Goal: Find specific page/section: Find specific page/section

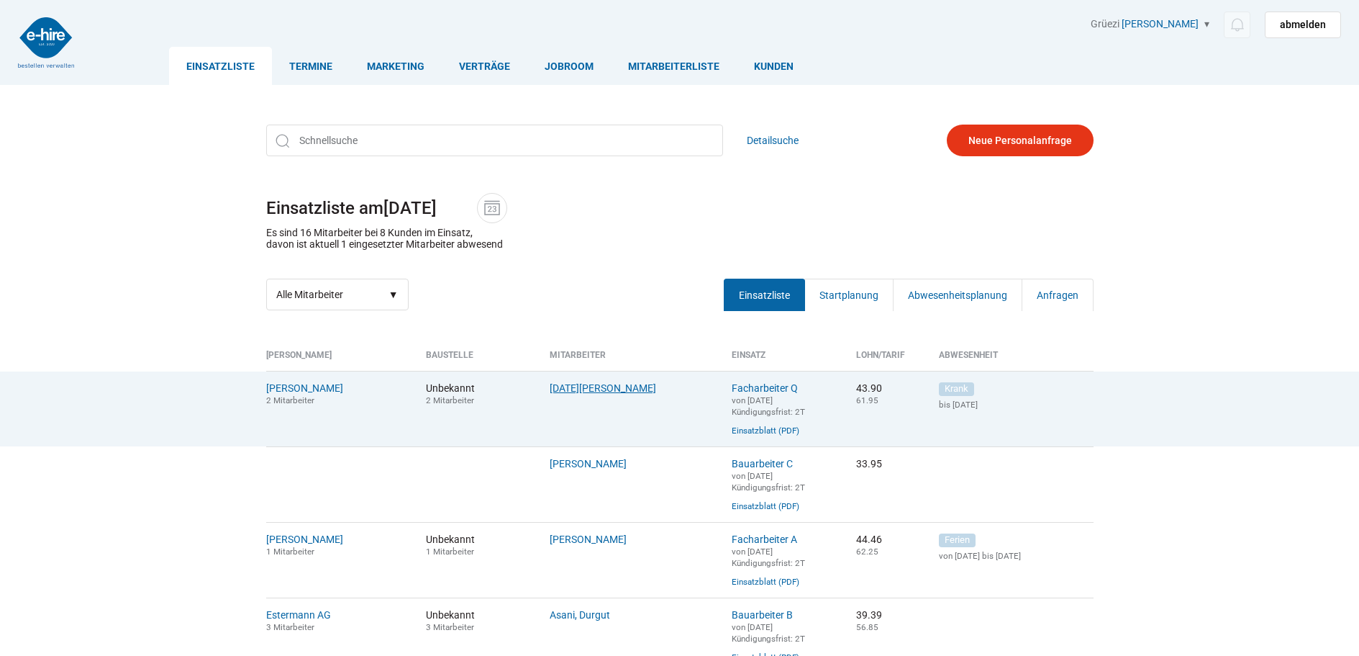
click at [576, 391] on link "Lohri, Stefan" at bounding box center [603, 388] width 107 height 12
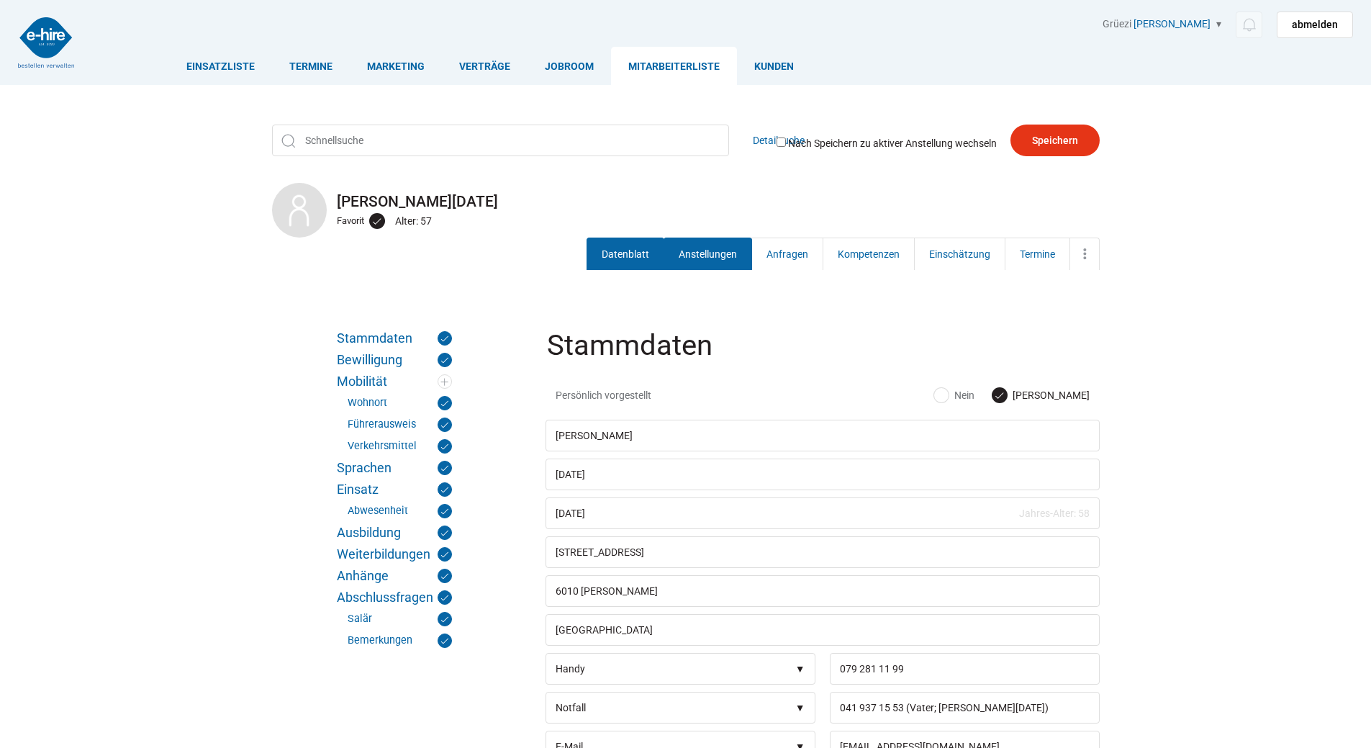
click at [691, 253] on link "Anstellungen" at bounding box center [707, 253] width 89 height 32
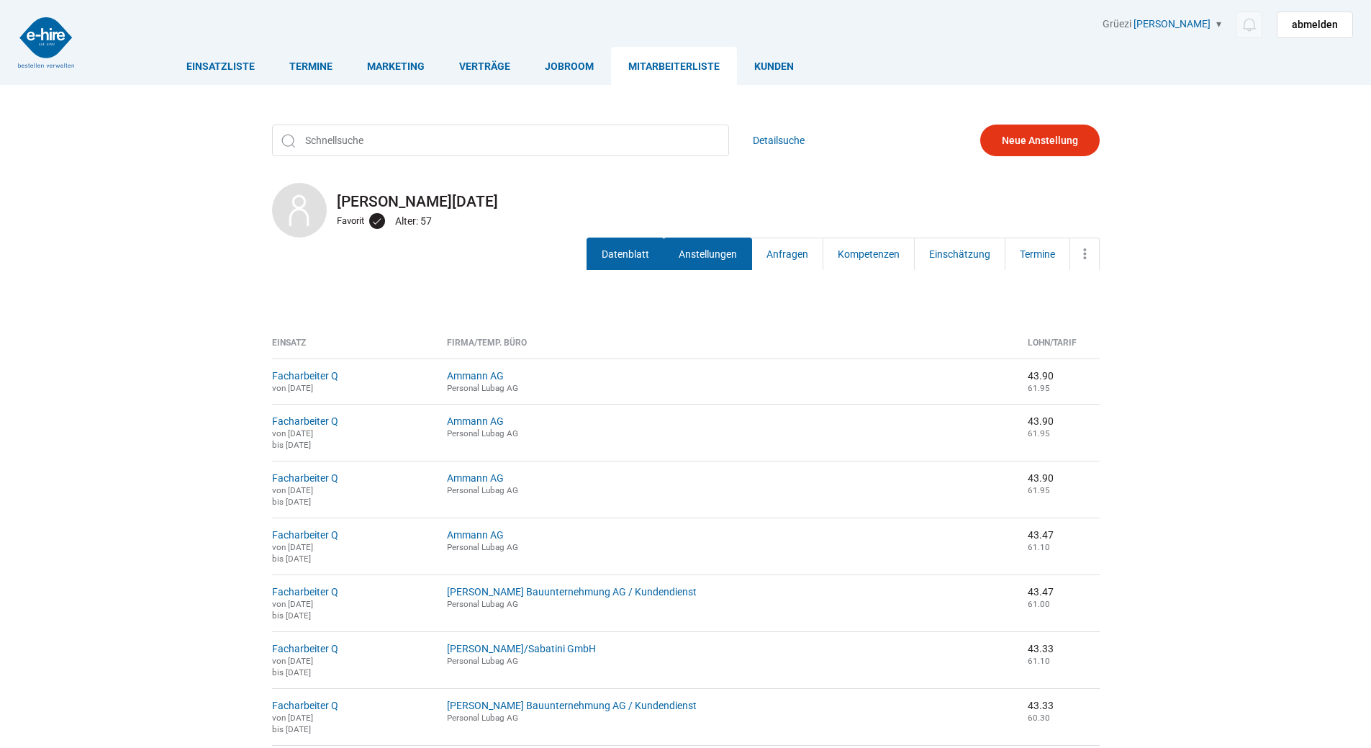
click at [637, 260] on link "Datenblatt" at bounding box center [625, 253] width 78 height 32
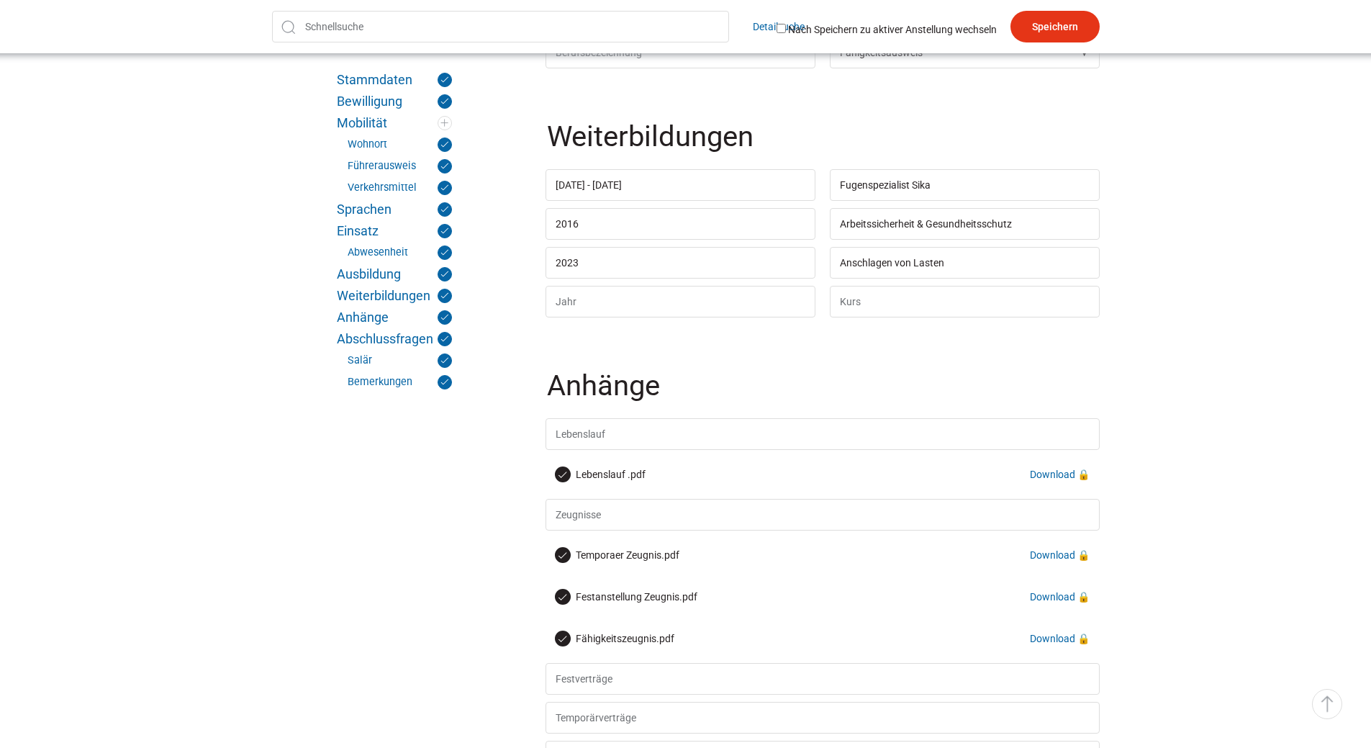
scroll to position [4462, 0]
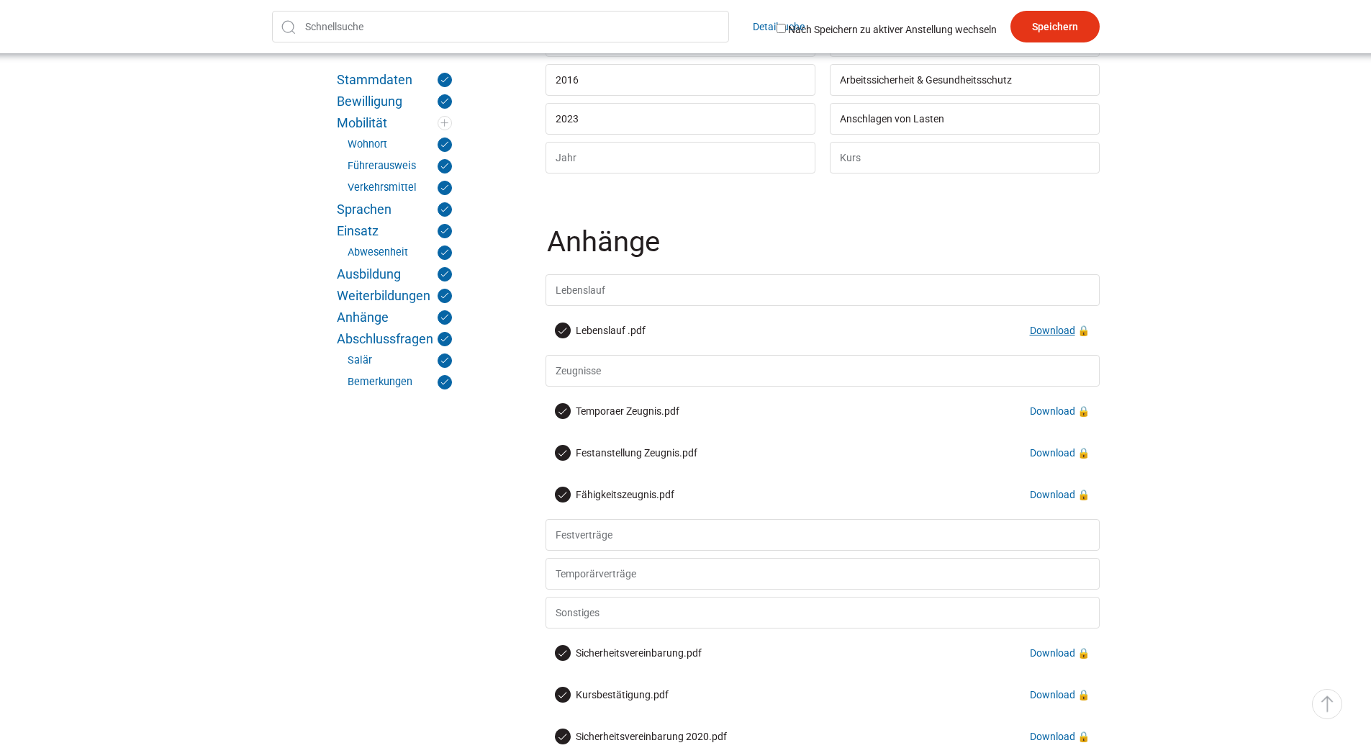
click at [1041, 336] on link "Download" at bounding box center [1052, 331] width 45 height 12
click at [1064, 500] on link "Download" at bounding box center [1052, 495] width 45 height 12
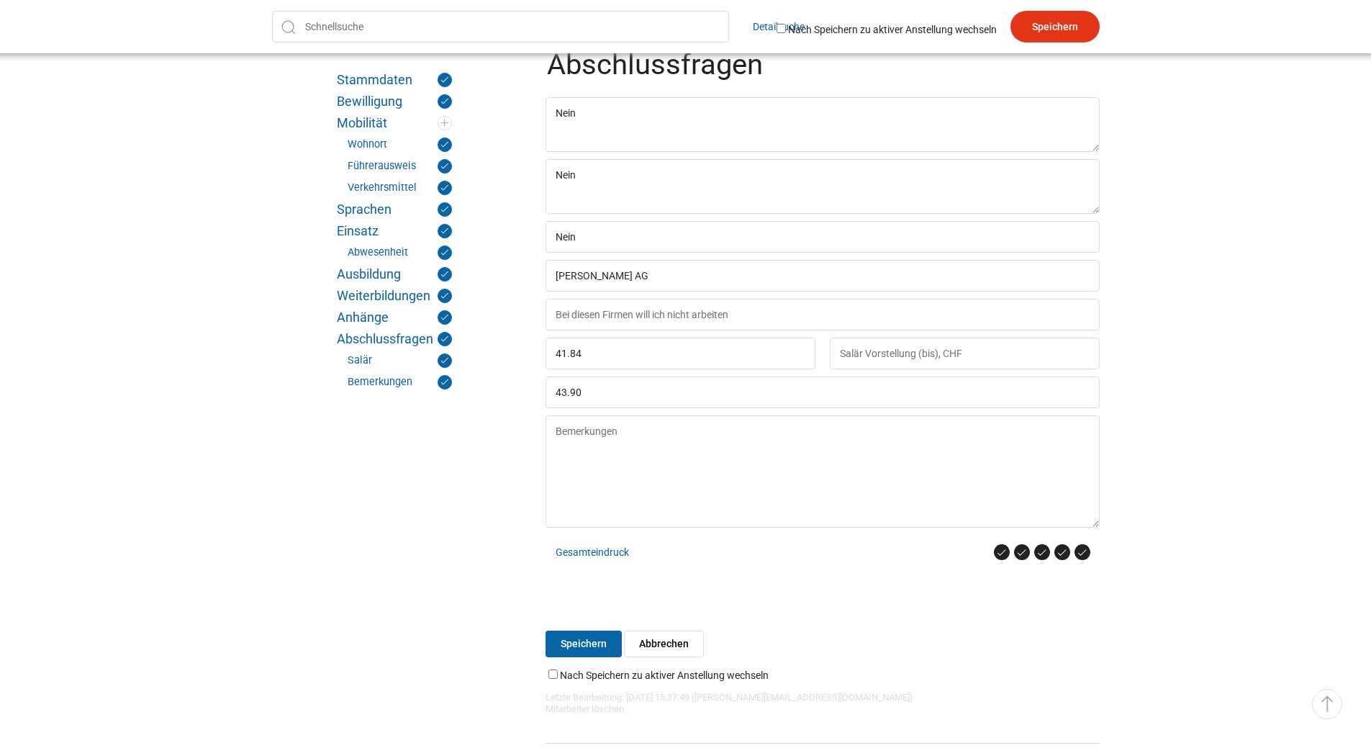
scroll to position [5637, 0]
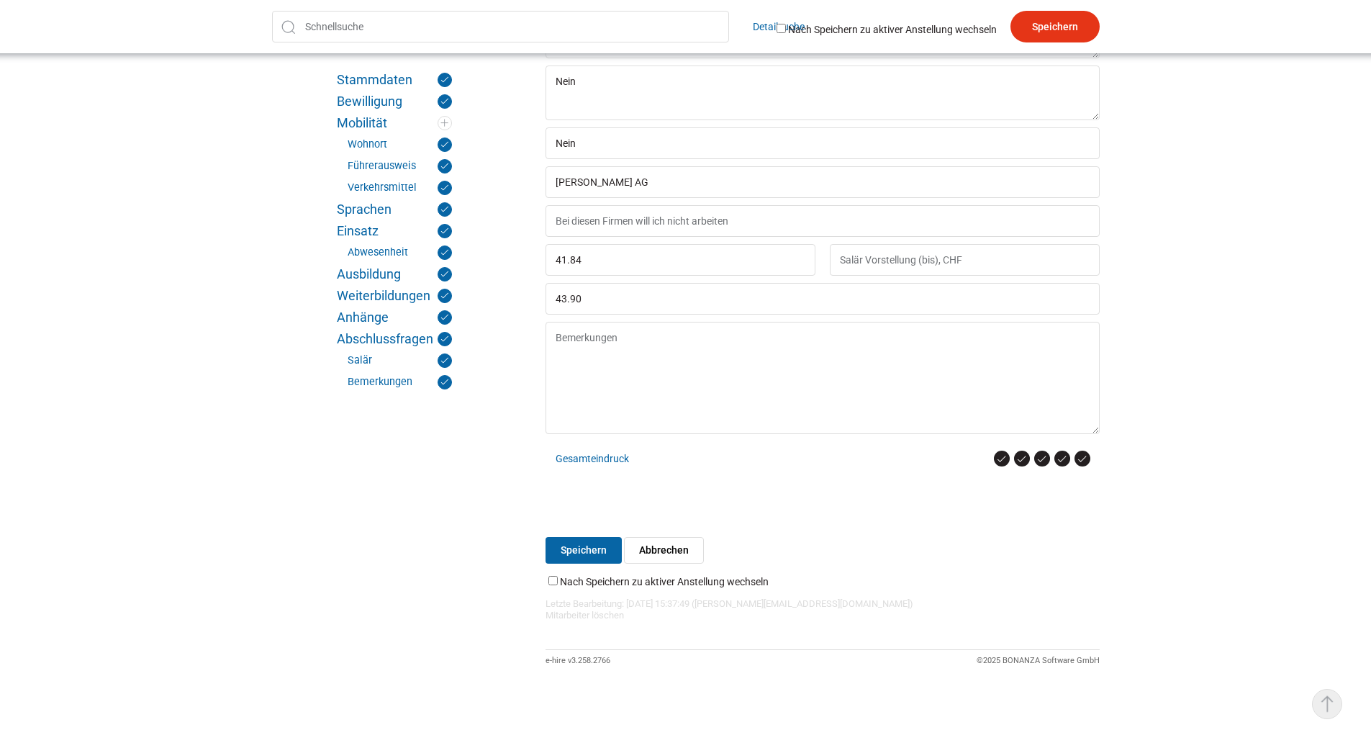
click at [1336, 708] on link "▵ Nach oben" at bounding box center [1327, 704] width 30 height 30
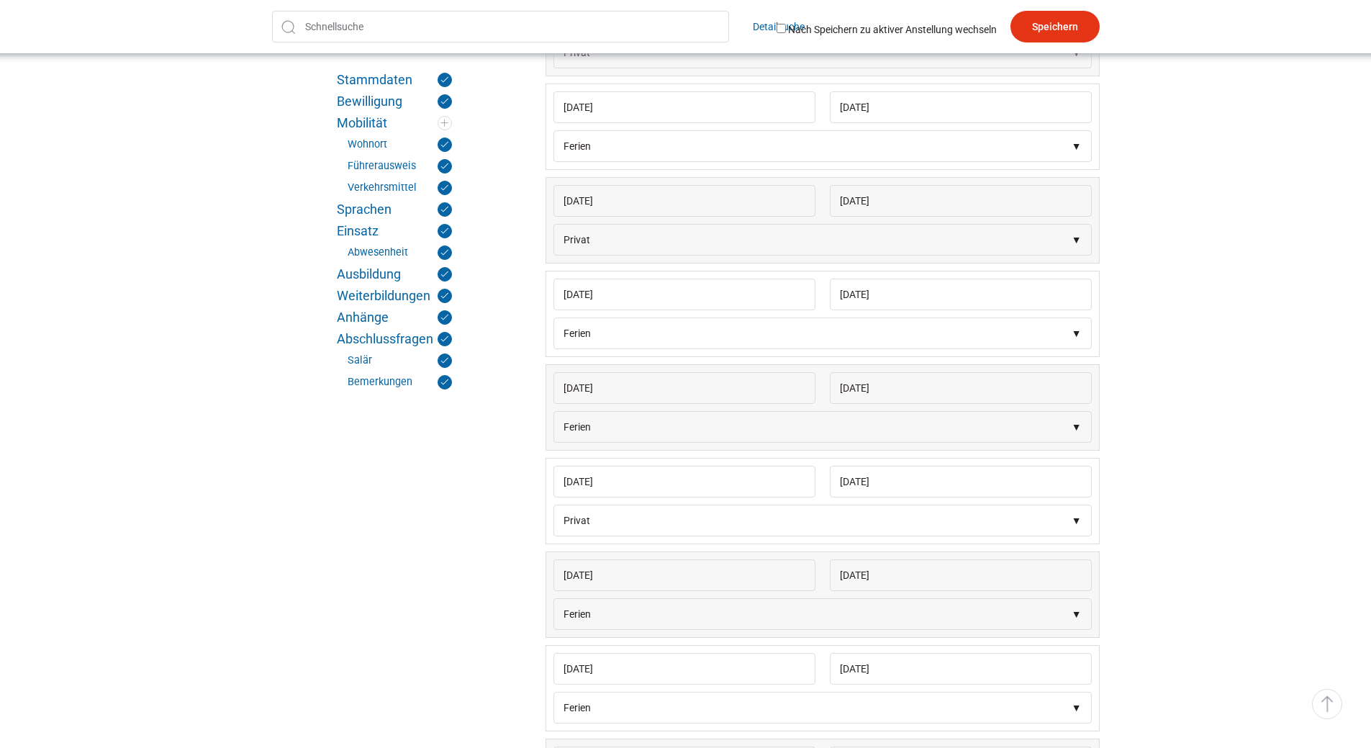
scroll to position [0, 0]
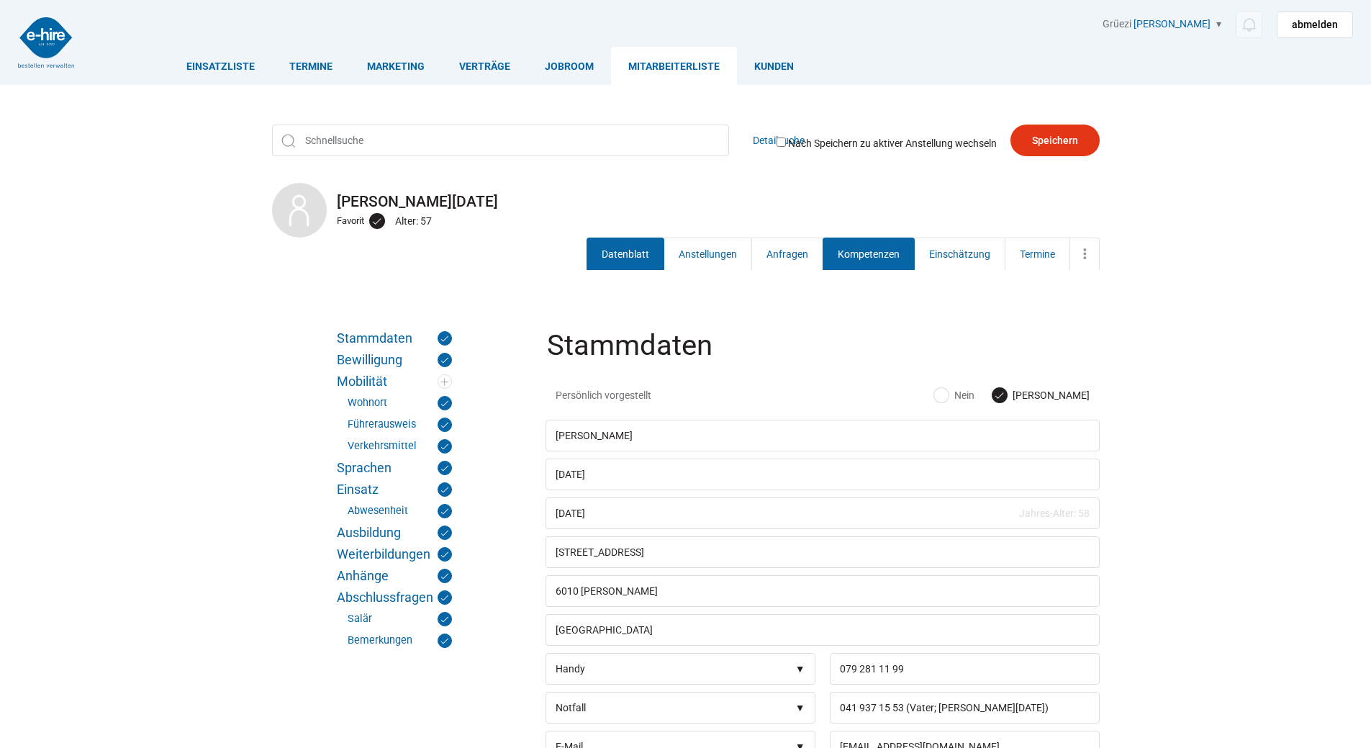
click at [855, 258] on link "Kompetenzen" at bounding box center [869, 253] width 92 height 32
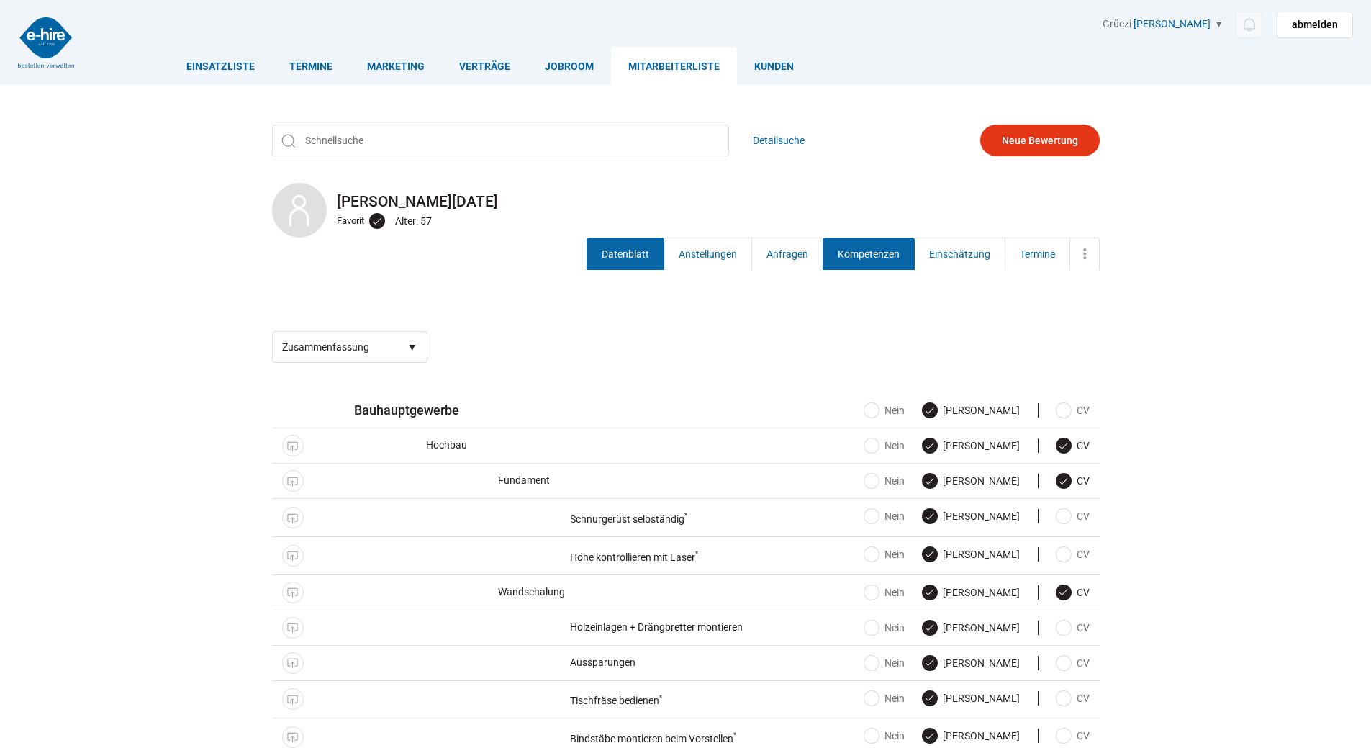
click at [612, 244] on link "Datenblatt" at bounding box center [625, 253] width 78 height 32
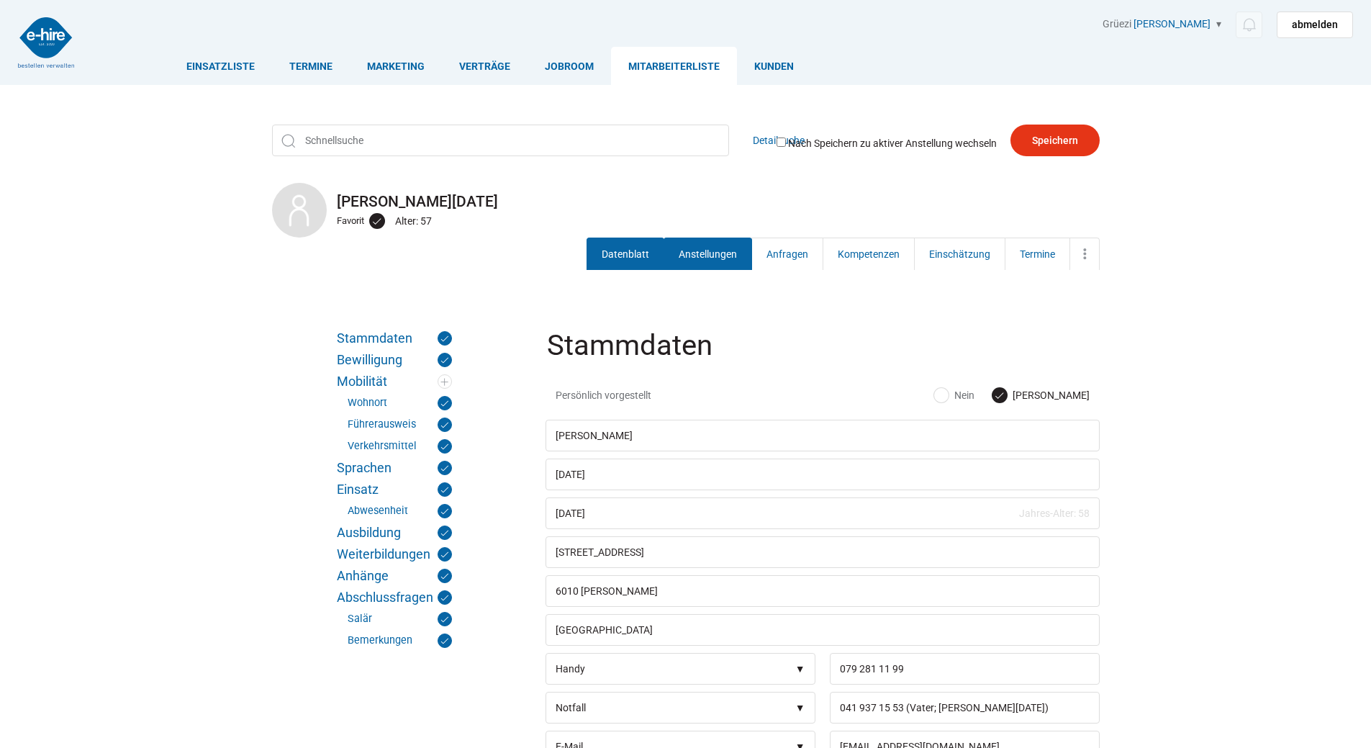
click at [688, 250] on link "Anstellungen" at bounding box center [707, 253] width 89 height 32
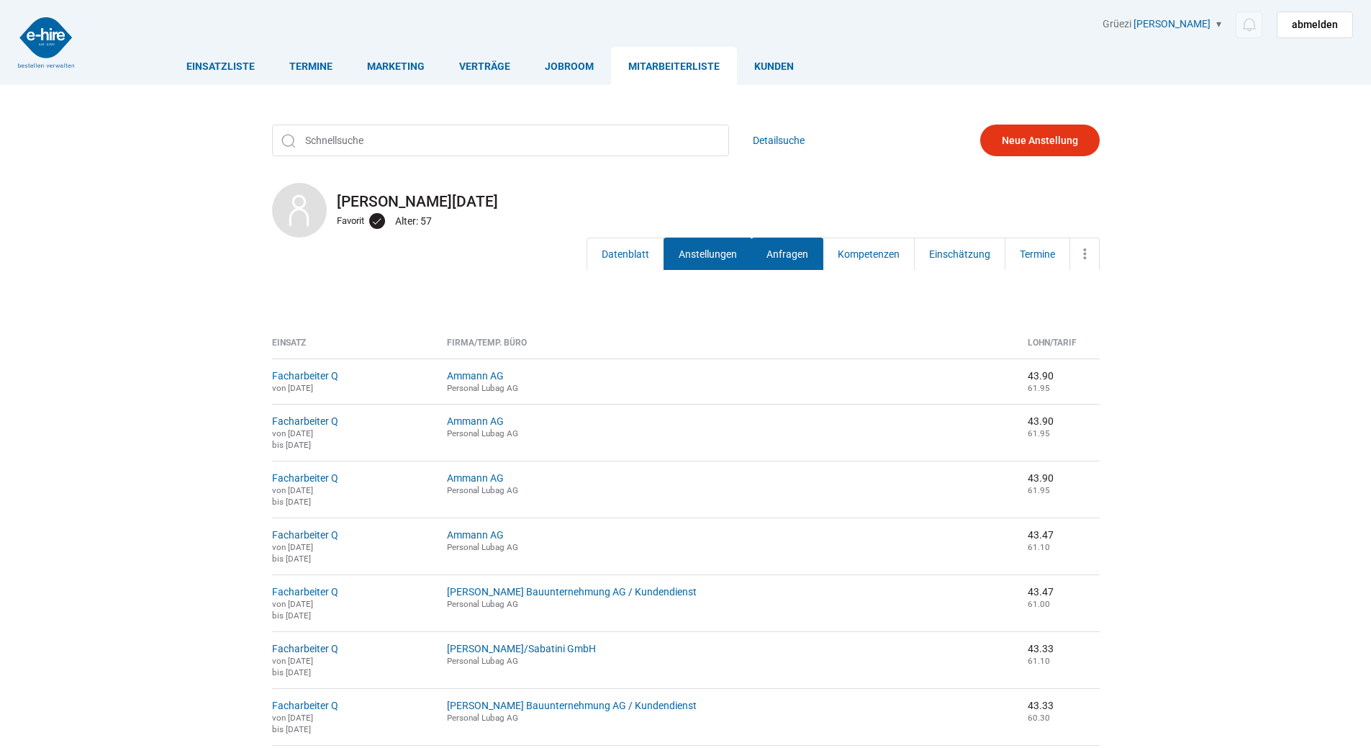
click at [778, 254] on link "Anfragen" at bounding box center [787, 253] width 72 height 32
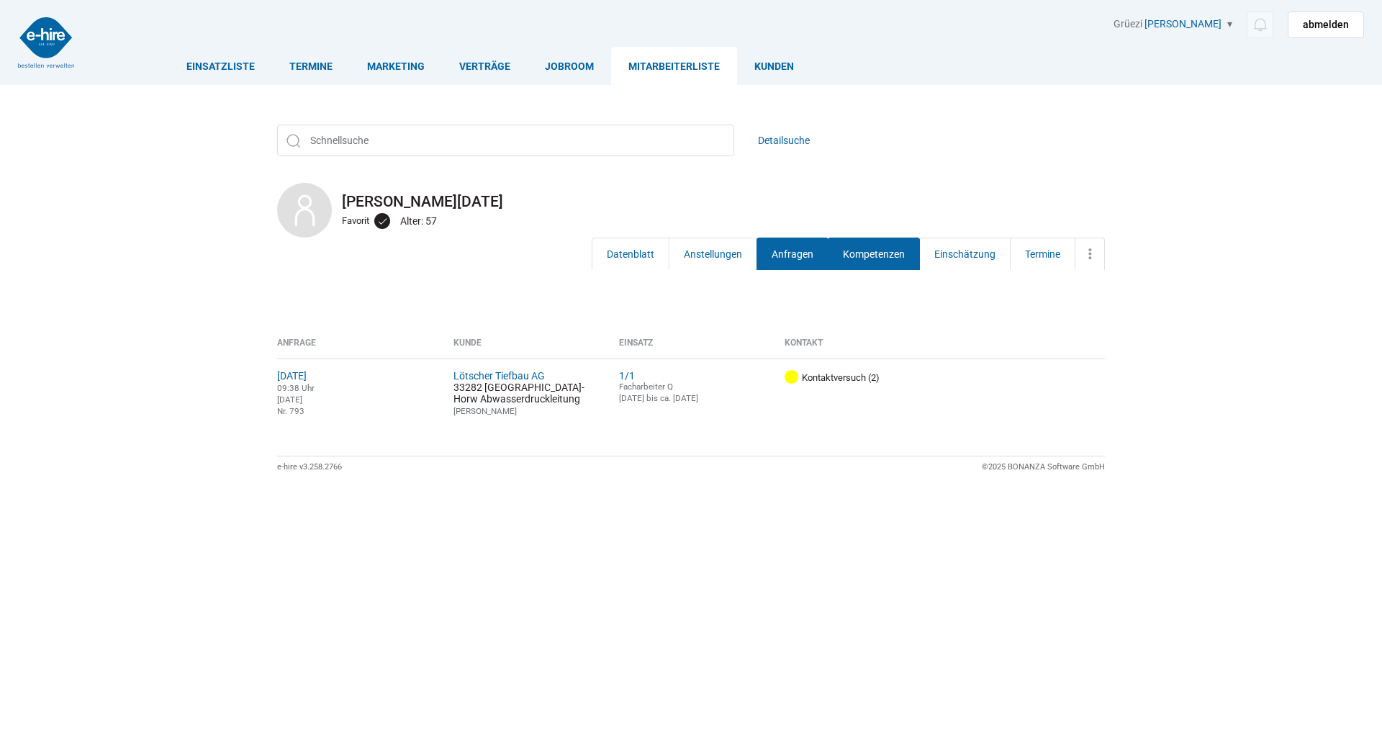
click at [867, 250] on link "Kompetenzen" at bounding box center [874, 253] width 92 height 32
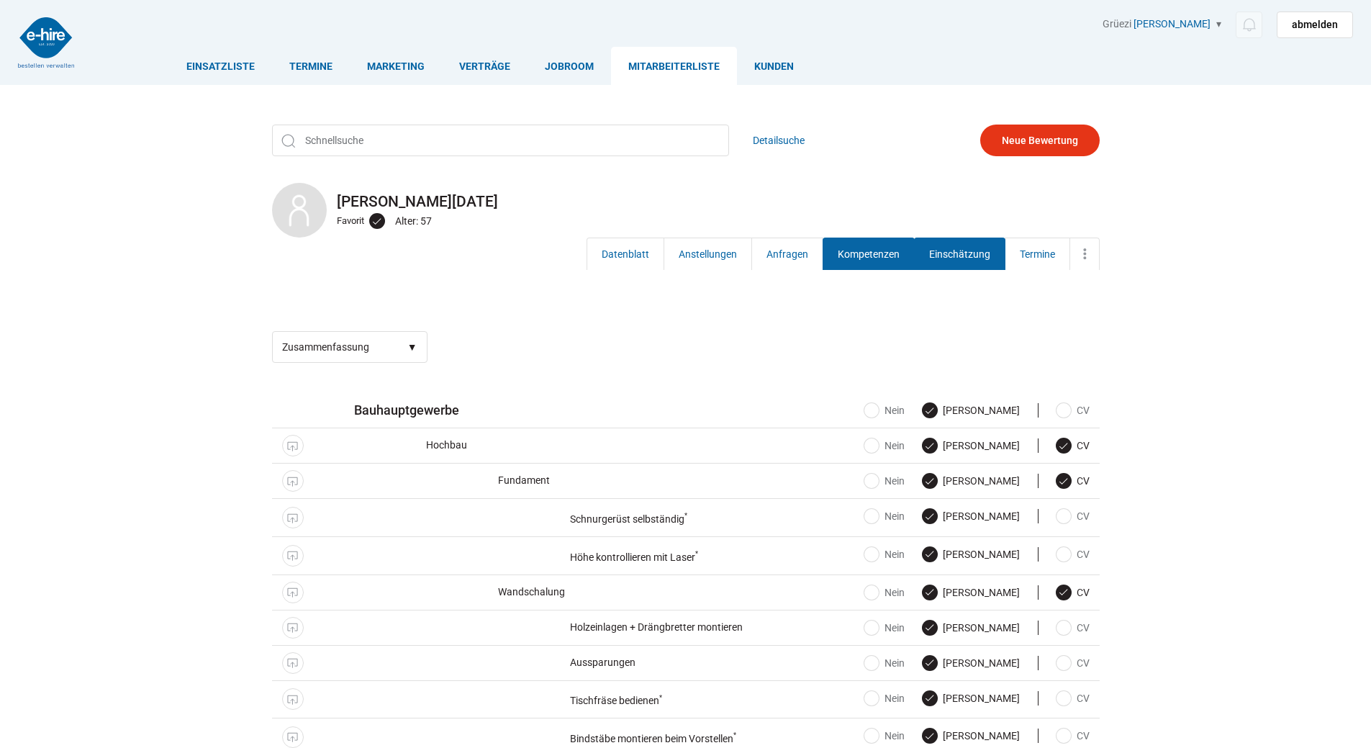
click at [963, 258] on link "Einschätzung" at bounding box center [959, 253] width 91 height 32
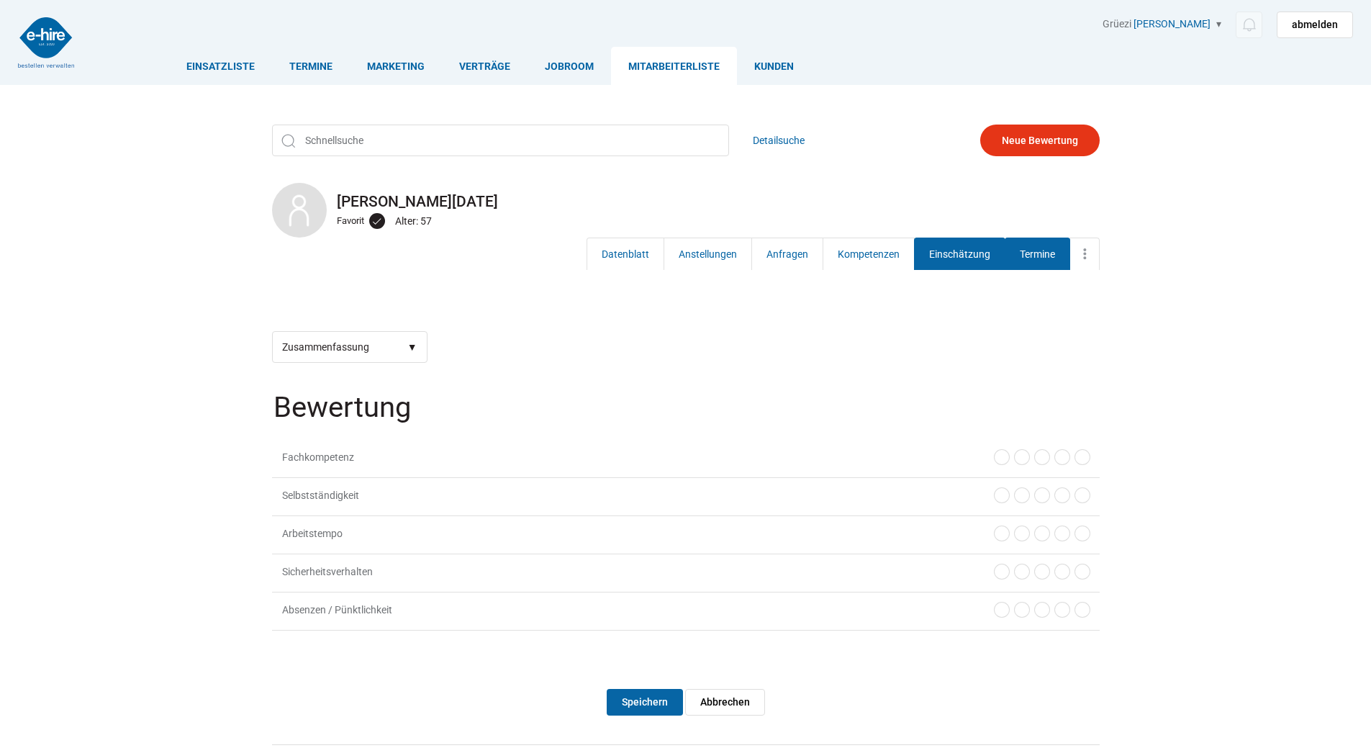
click at [1043, 257] on link "Termine" at bounding box center [1037, 253] width 65 height 32
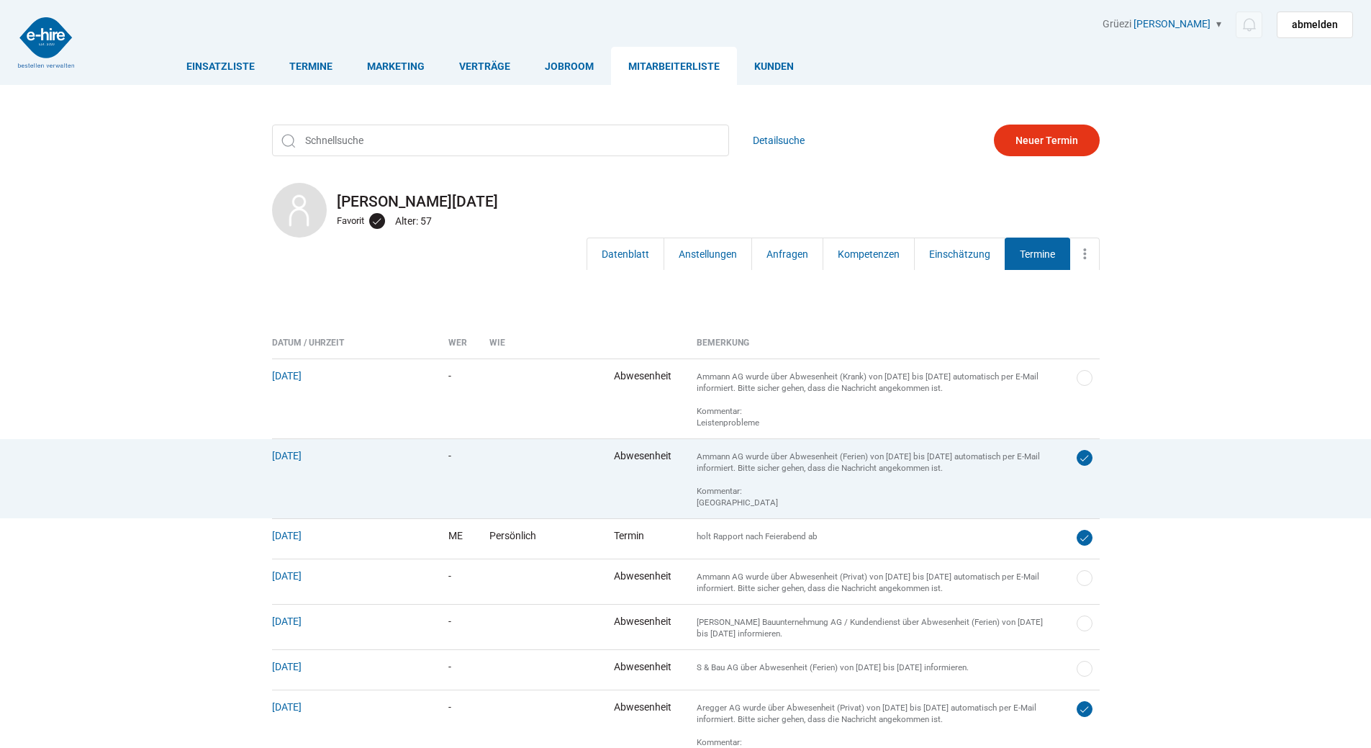
click at [1083, 461] on link "✓" at bounding box center [1085, 458] width 16 height 16
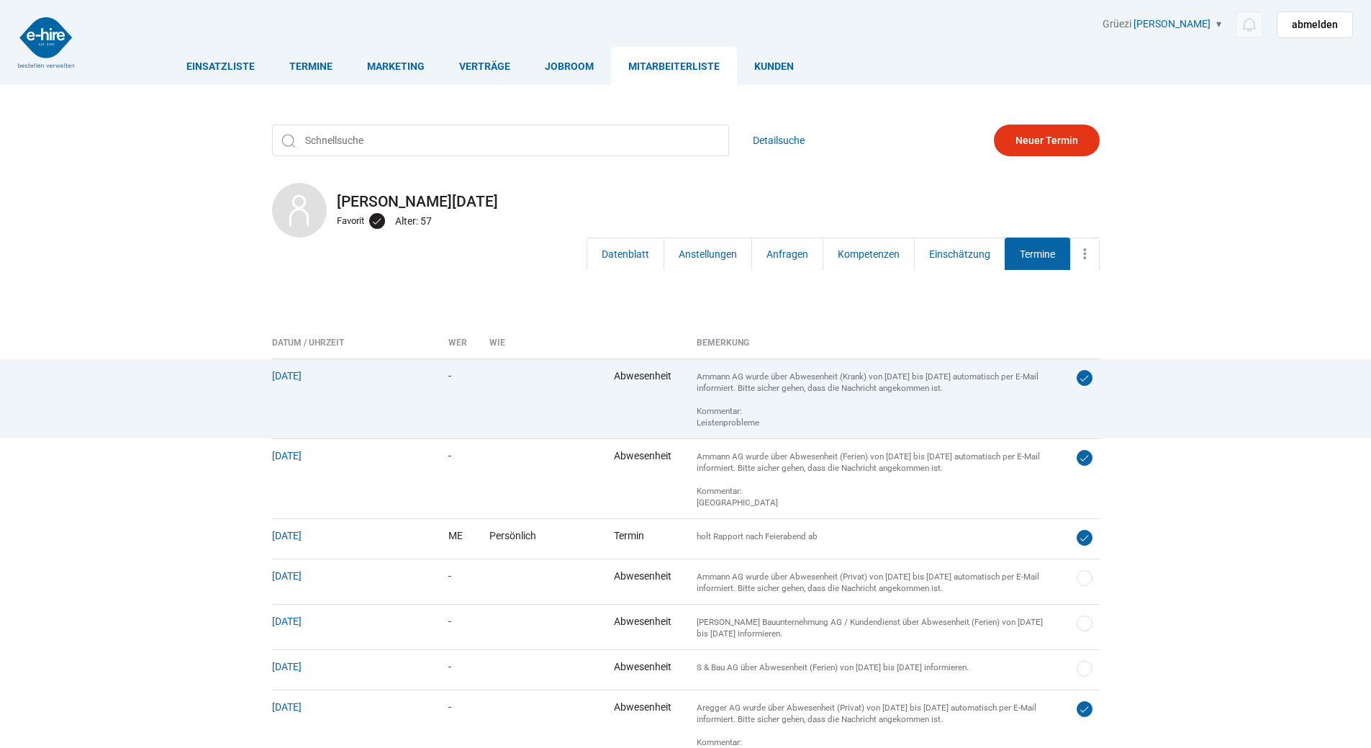
click at [1084, 376] on link "✓" at bounding box center [1085, 378] width 16 height 16
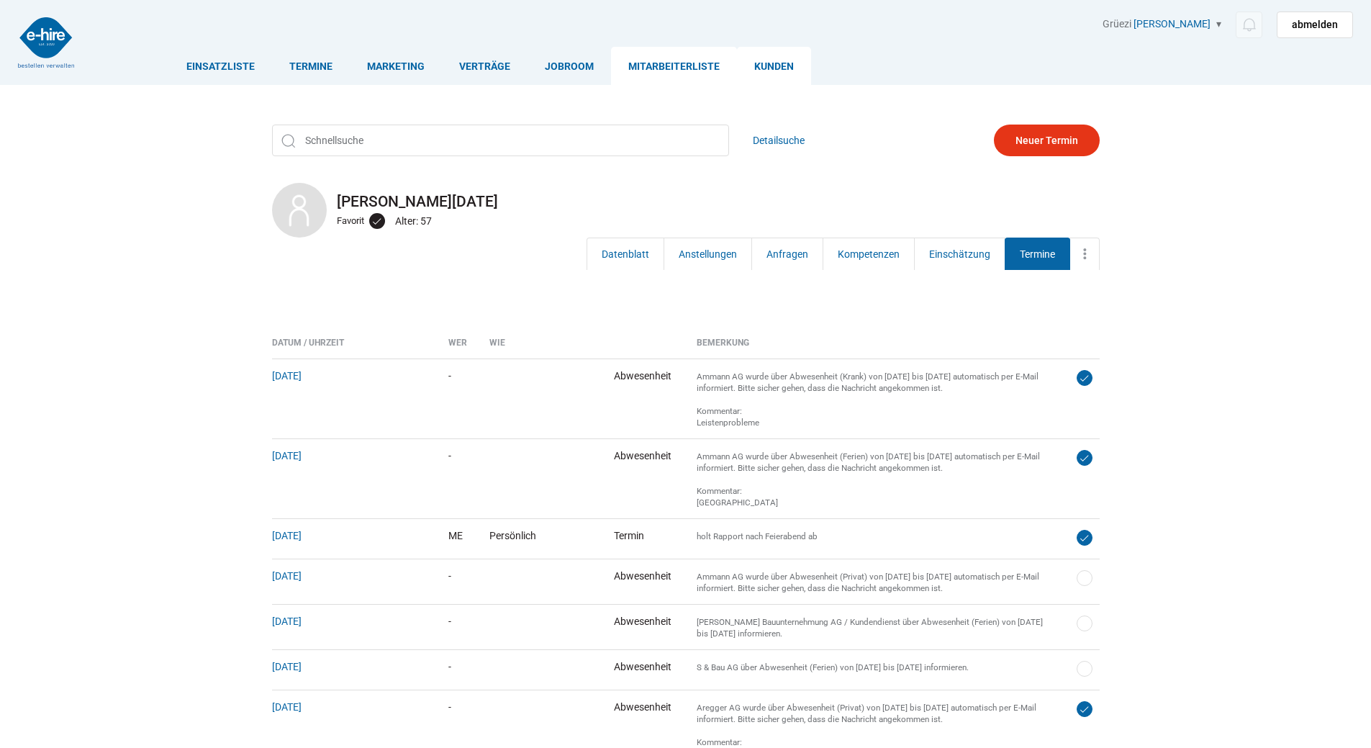
click at [765, 72] on link "Kunden" at bounding box center [774, 66] width 74 height 38
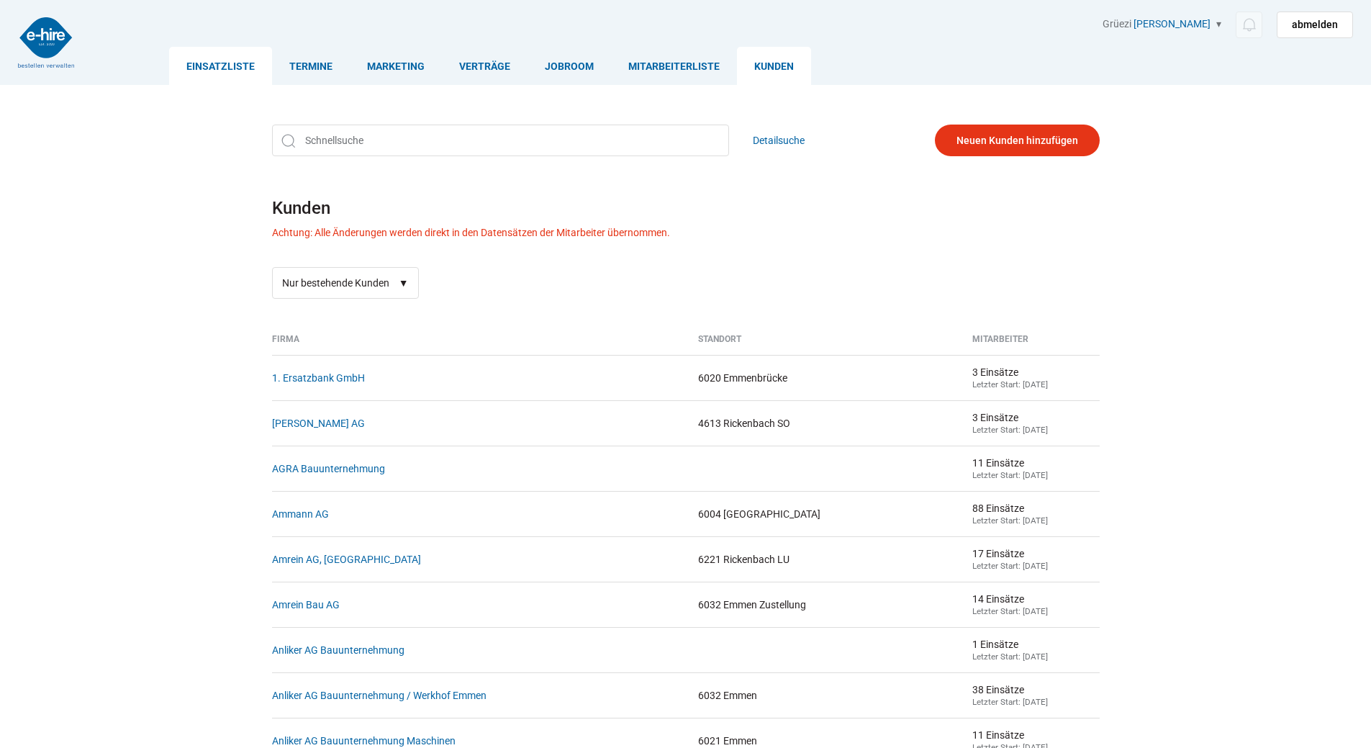
click at [212, 65] on link "Einsatzliste" at bounding box center [220, 66] width 103 height 38
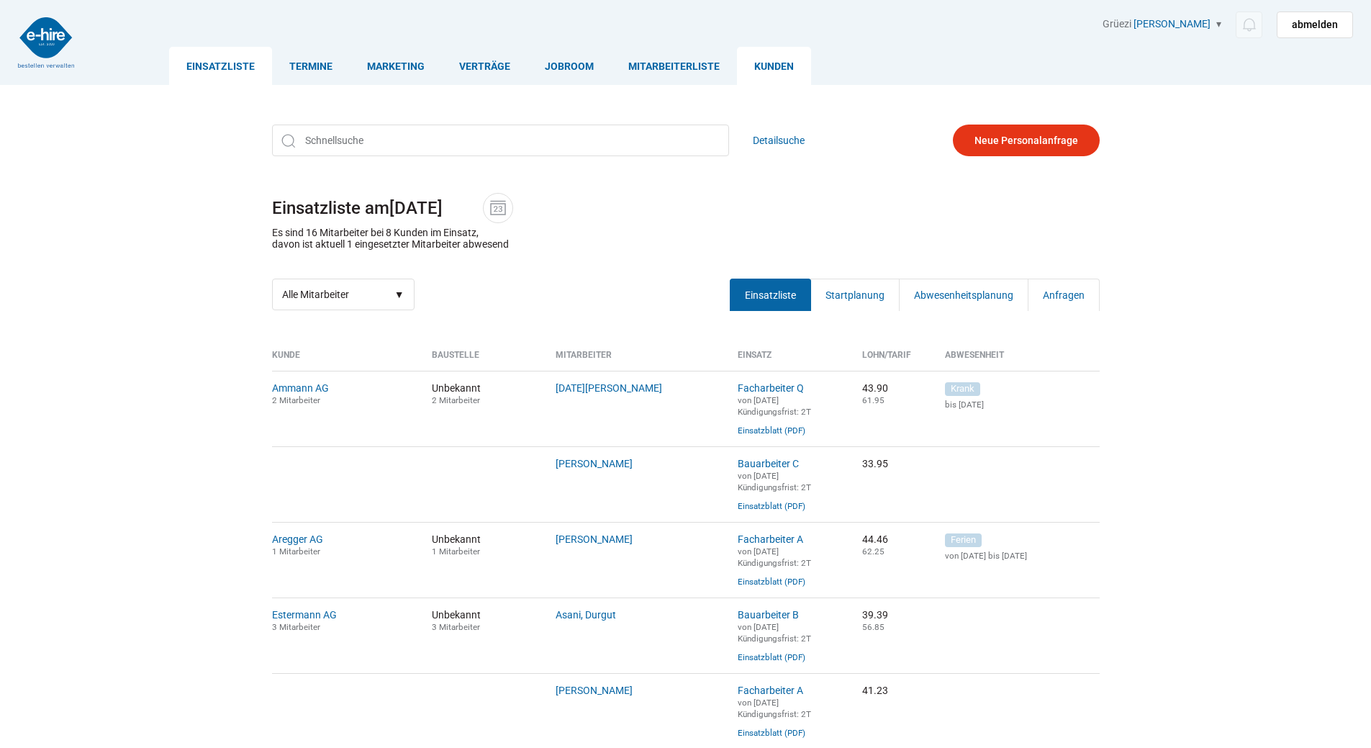
click at [761, 63] on link "Kunden" at bounding box center [774, 66] width 74 height 38
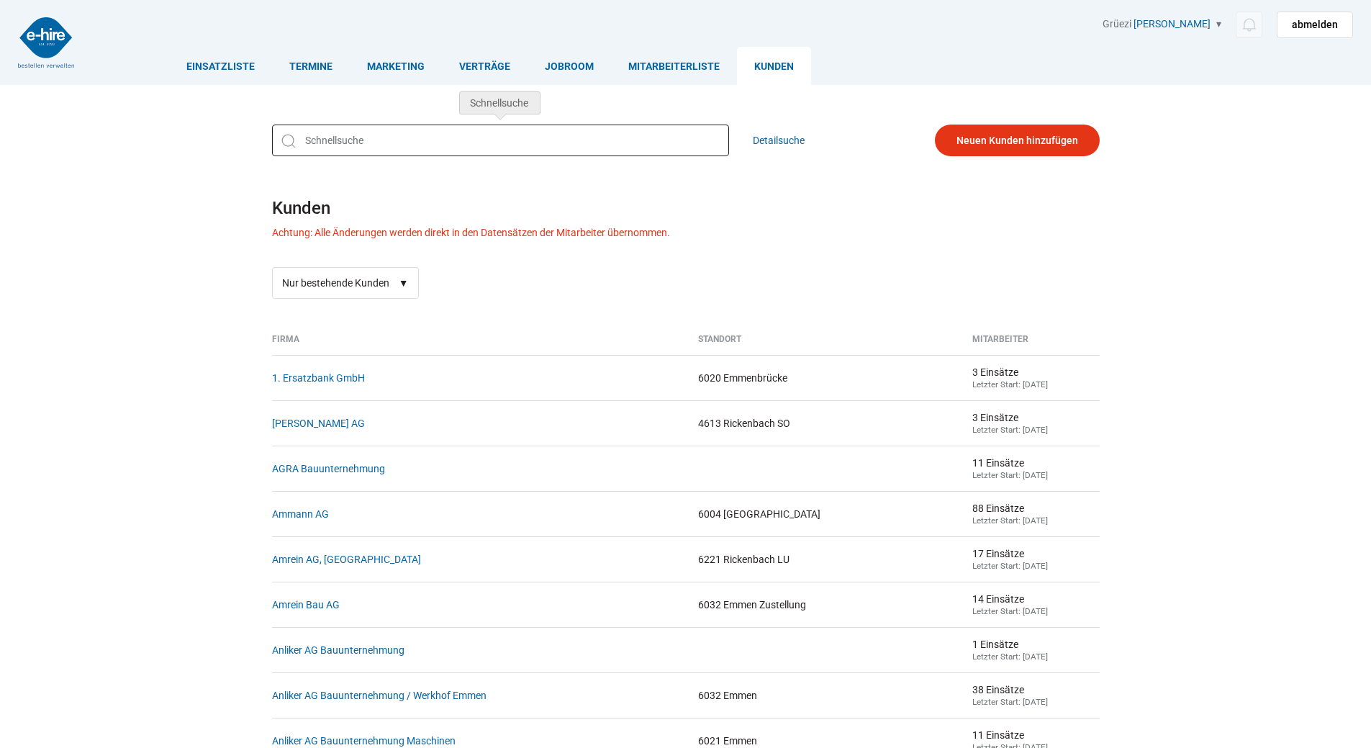
click at [317, 141] on input "text" at bounding box center [500, 140] width 457 height 32
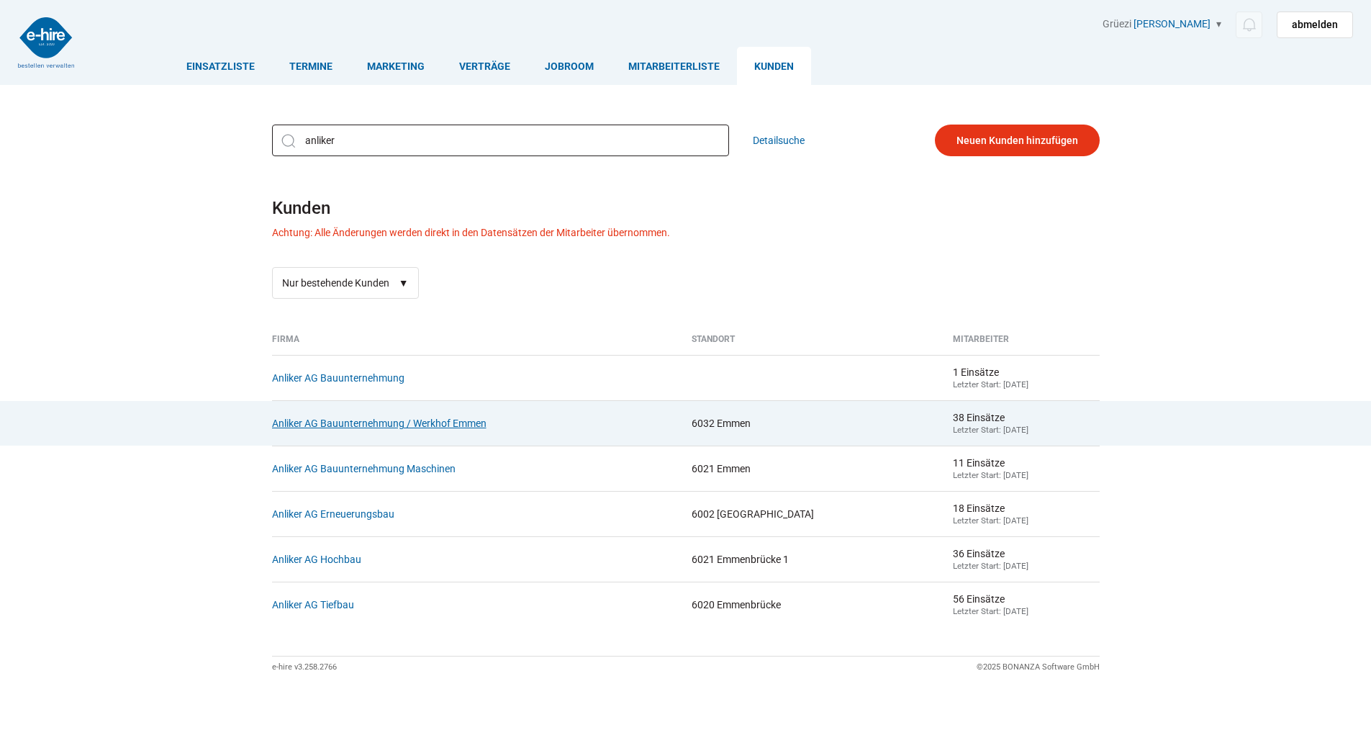
type input "anliker"
click at [332, 429] on link "Anliker AG Bauunternehmung / Werkhof Emmen" at bounding box center [379, 423] width 214 height 12
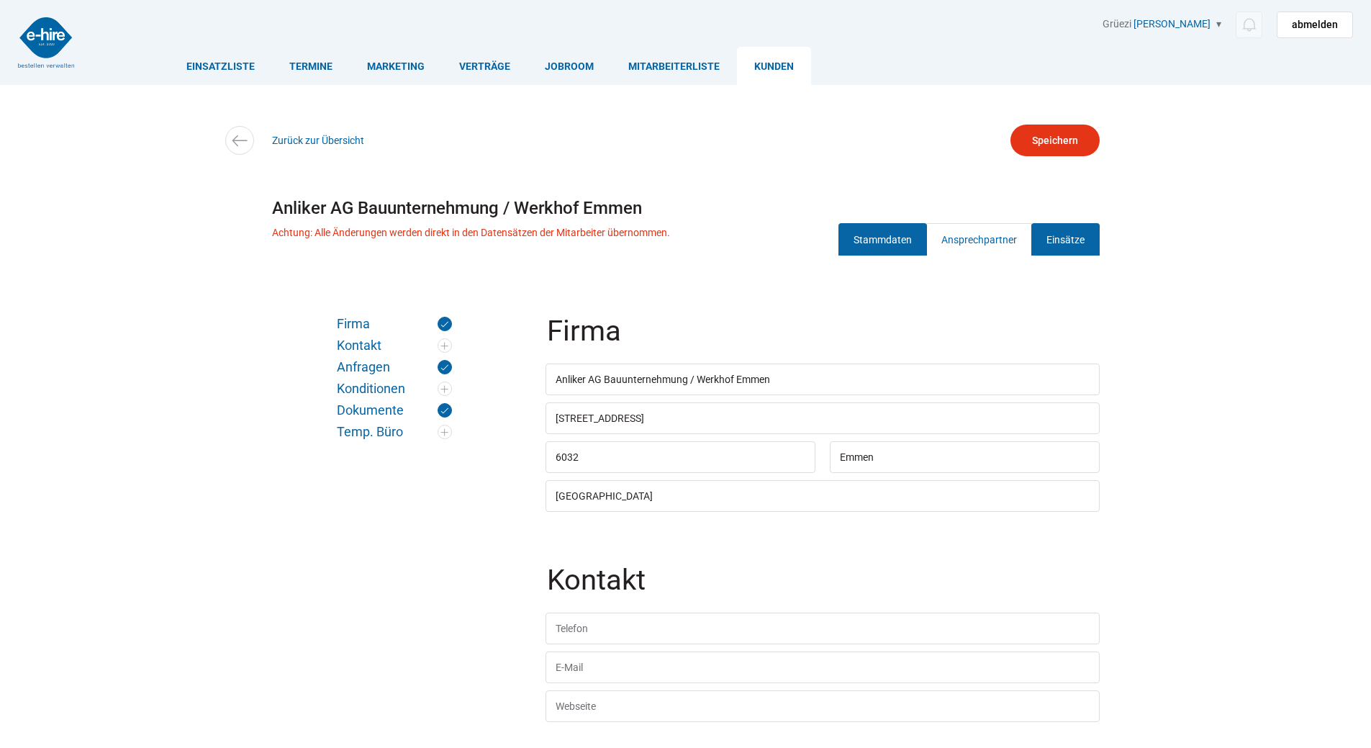
click at [1072, 232] on link "Einsätze" at bounding box center [1065, 239] width 68 height 32
